Goal: Task Accomplishment & Management: Use online tool/utility

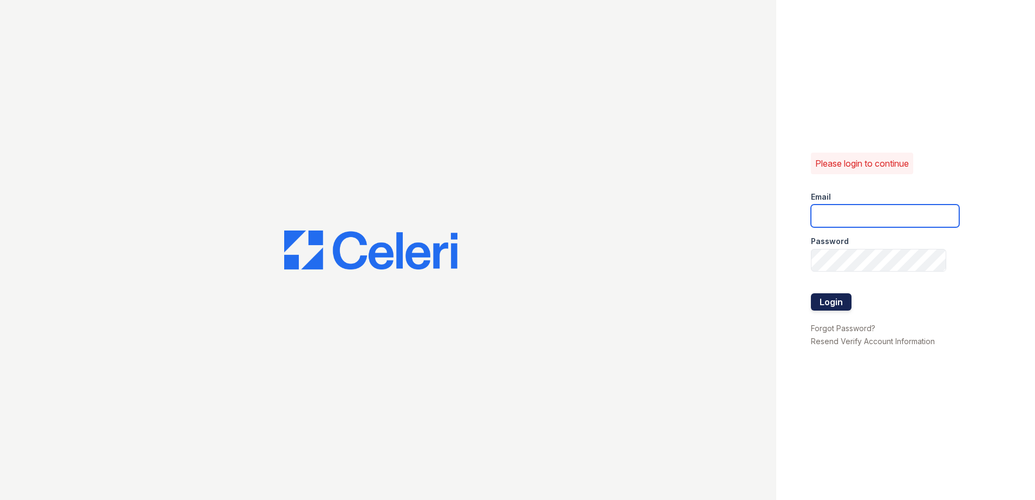
type input "[EMAIL_ADDRESS][DOMAIN_NAME]"
click at [844, 305] on button "Login" at bounding box center [831, 301] width 41 height 17
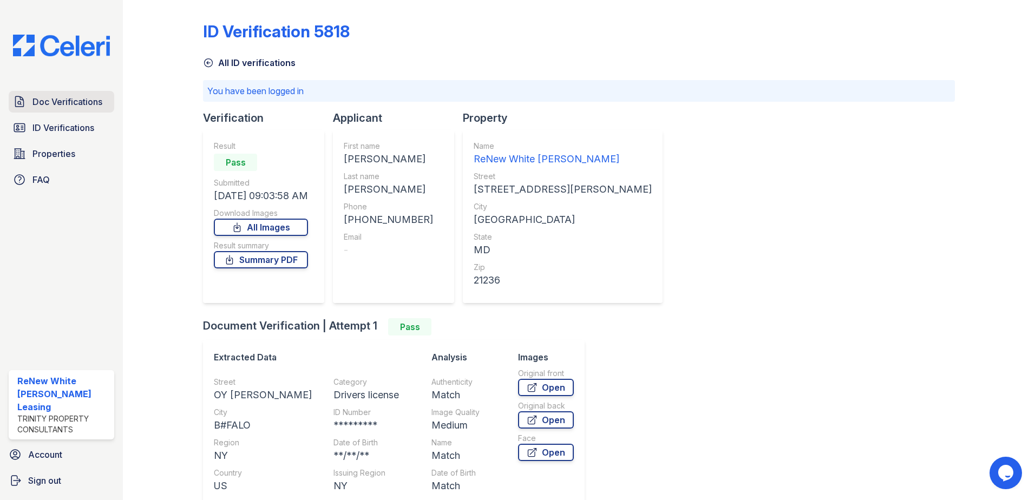
click at [37, 102] on span "Doc Verifications" at bounding box center [67, 101] width 70 height 13
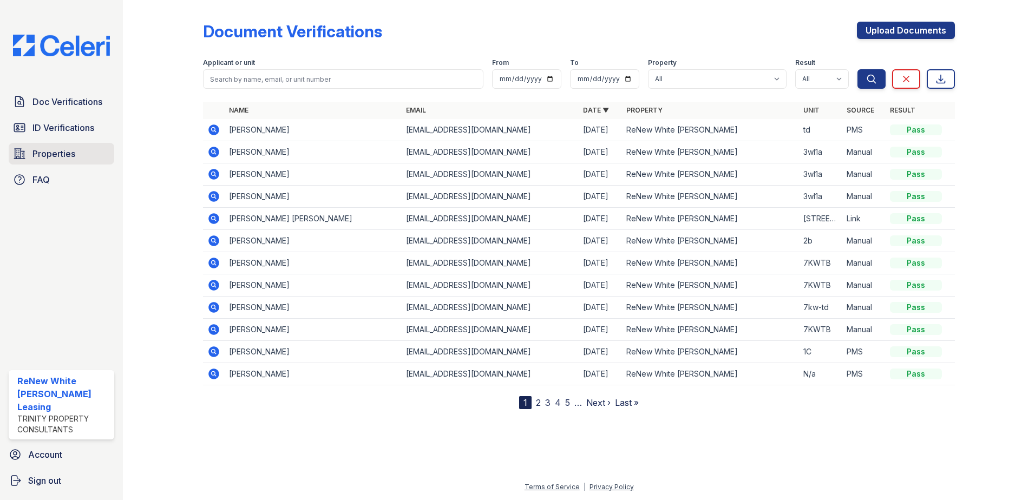
click at [61, 153] on span "Properties" at bounding box center [53, 153] width 43 height 13
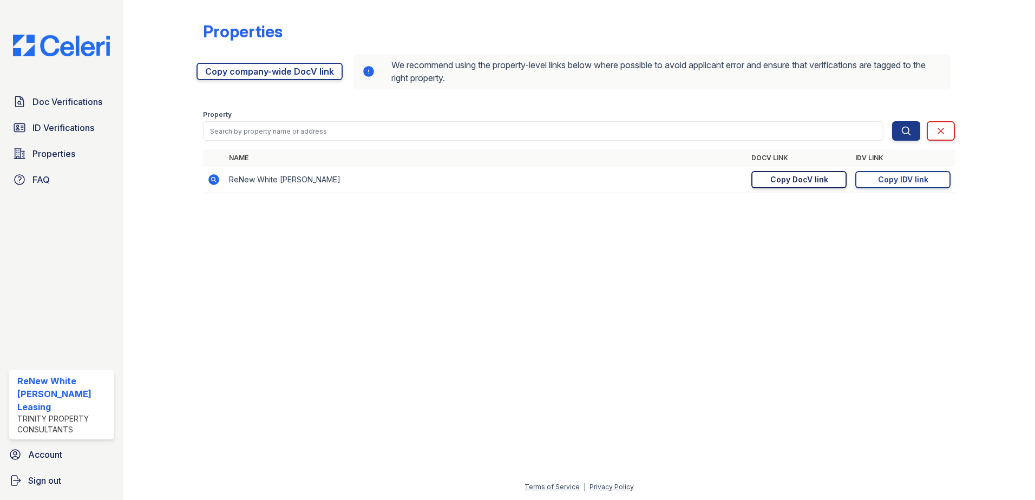
click at [820, 175] on div "Copy DocV link" at bounding box center [799, 179] width 58 height 11
click at [781, 174] on link "Copy DocV link Copy link" at bounding box center [798, 179] width 95 height 17
